Goal: Task Accomplishment & Management: Manage account settings

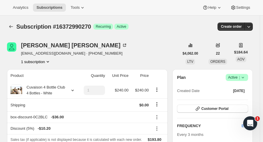
click at [9, 26] on icon "Subscriptions" at bounding box center [11, 27] width 6 height 6
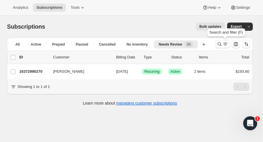
click at [220, 41] on icon "Search and filter results" at bounding box center [220, 44] width 6 height 6
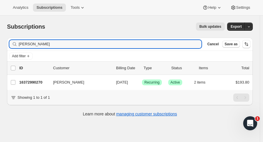
click at [63, 58] on div "Add filter" at bounding box center [129, 55] width 241 height 7
drag, startPoint x: 38, startPoint y: 43, endPoint x: -7, endPoint y: 40, distance: 45.3
click at [0, 40] on html "Analytics Subscriptions Tools Help Settings Skip to content Subscriptions. This…" at bounding box center [131, 71] width 263 height 142
type input "[PERSON_NAME]"
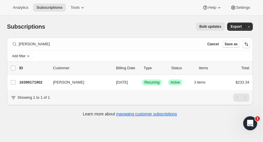
click at [24, 81] on p "16399171902" at bounding box center [33, 82] width 29 height 6
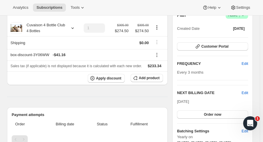
scroll to position [62, 0]
